Goal: Information Seeking & Learning: Learn about a topic

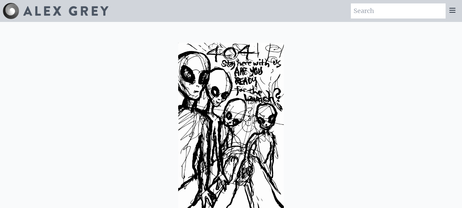
drag, startPoint x: 455, startPoint y: 2, endPoint x: 429, endPoint y: 74, distance: 76.1
click at [429, 74] on div at bounding box center [231, 126] width 462 height 208
click at [451, 12] on icon at bounding box center [452, 10] width 8 height 8
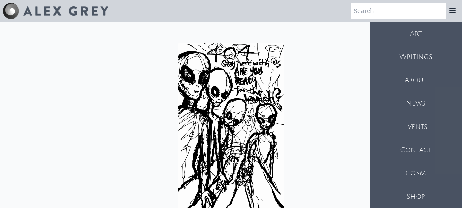
click at [420, 56] on div "Writings" at bounding box center [416, 56] width 92 height 23
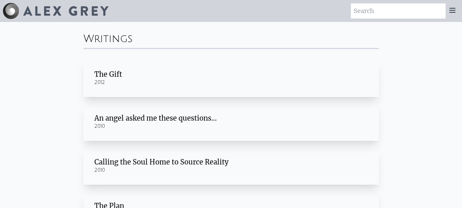
click at [113, 75] on div "The Gift" at bounding box center [231, 74] width 274 height 10
